Goal: Information Seeking & Learning: Learn about a topic

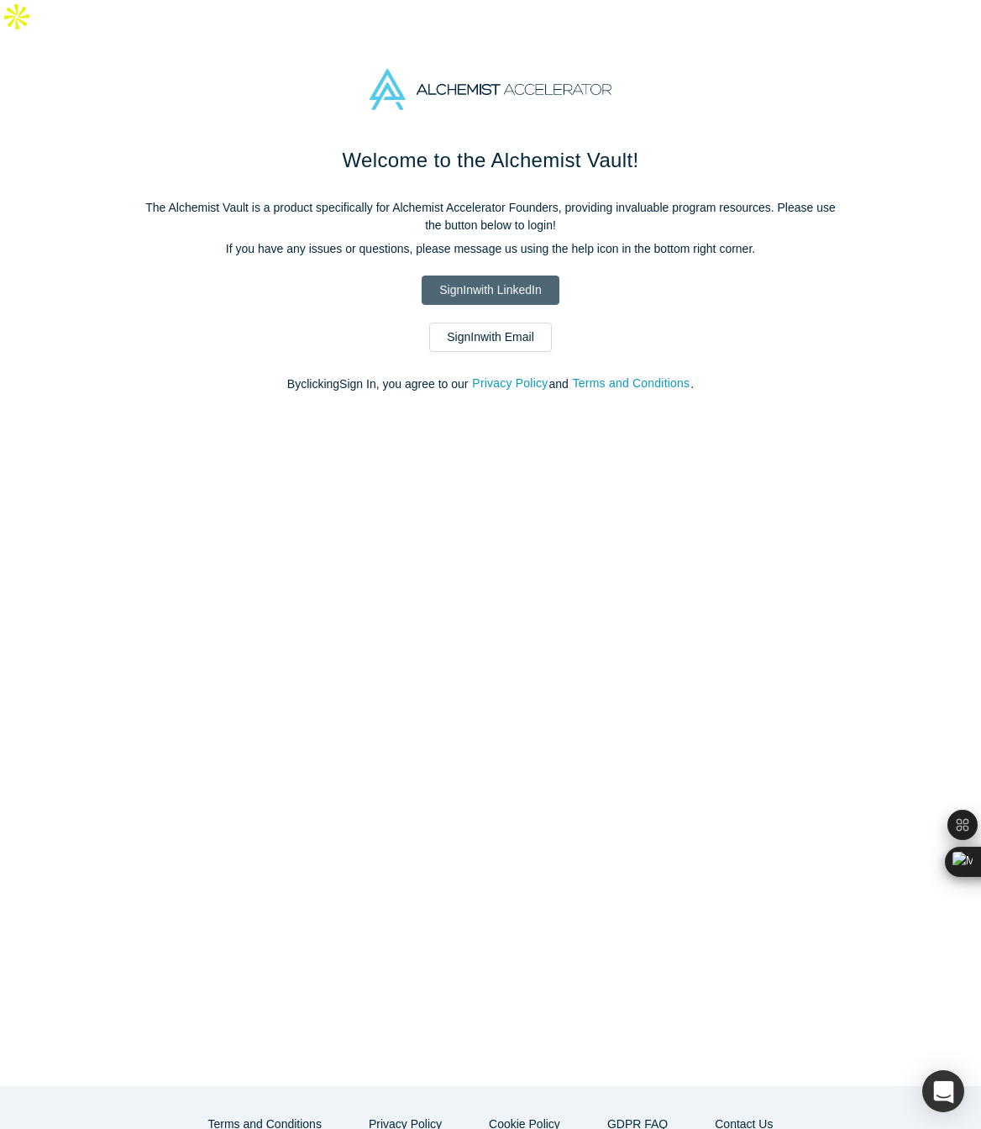
click at [535, 276] on link "Sign In with LinkedIn" at bounding box center [490, 290] width 137 height 29
